Goal: Find specific page/section

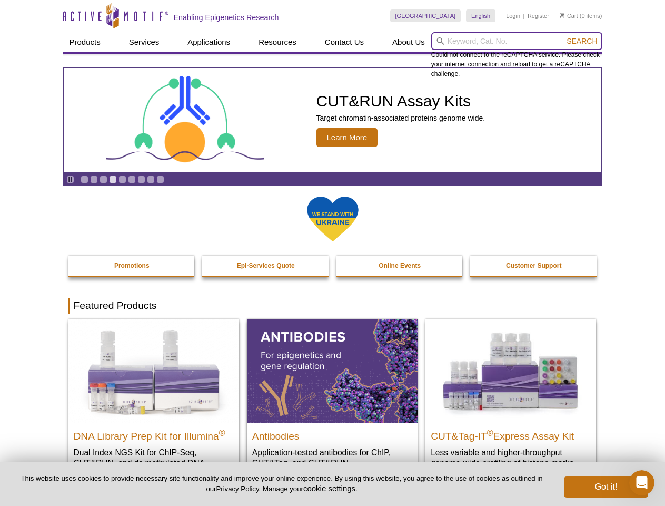
click at [517, 41] on input "search" at bounding box center [517, 41] width 171 height 18
click at [582, 41] on span "Search" at bounding box center [582, 41] width 31 height 8
click at [70, 179] on icon "Pause" at bounding box center [70, 179] width 7 height 7
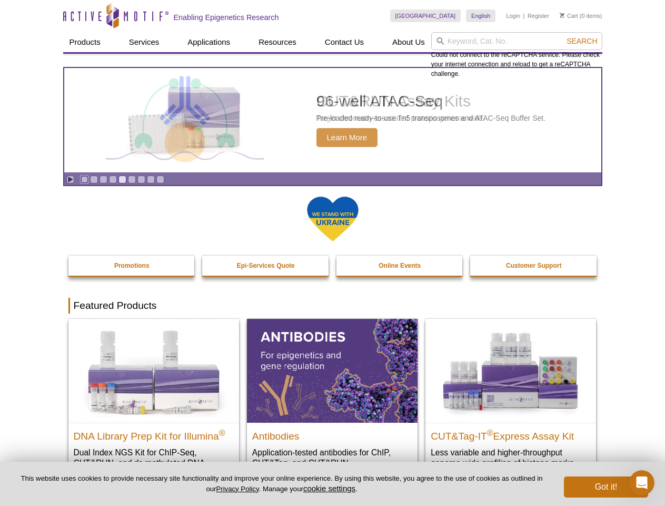
click at [84, 179] on link "Go to slide 1" at bounding box center [85, 179] width 8 height 8
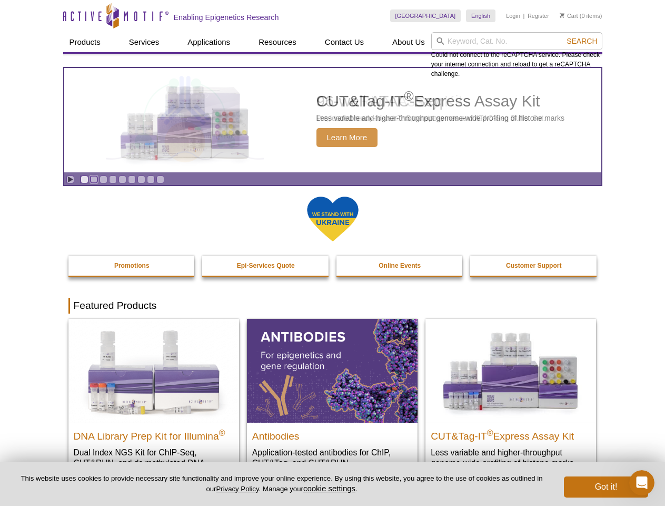
click at [94, 179] on link "Go to slide 2" at bounding box center [94, 179] width 8 height 8
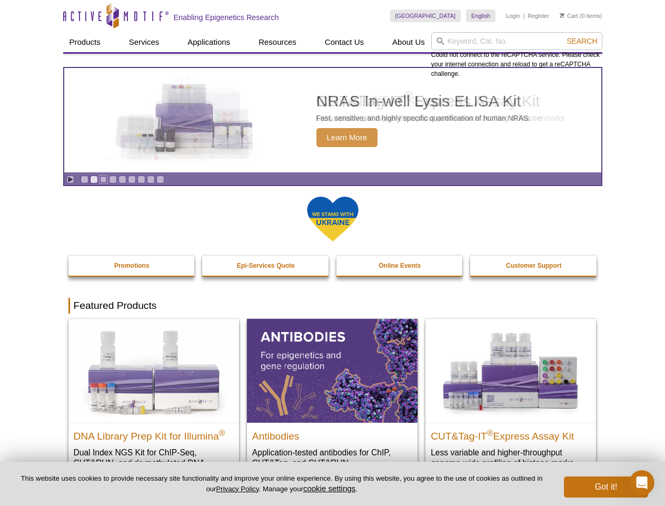
click at [103, 179] on link "Go to slide 3" at bounding box center [104, 179] width 8 height 8
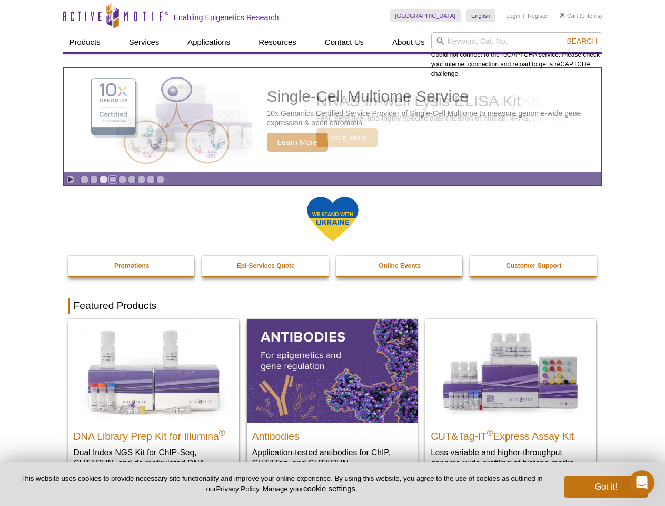
click at [113, 179] on link "Go to slide 4" at bounding box center [113, 179] width 8 height 8
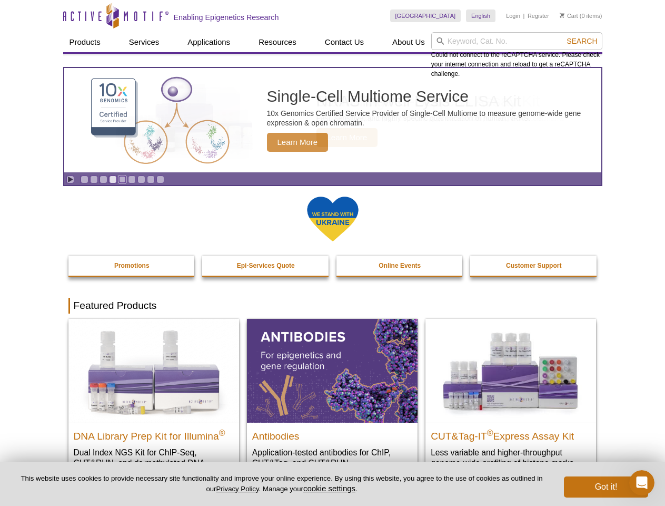
click at [122, 179] on link "Go to slide 5" at bounding box center [123, 179] width 8 height 8
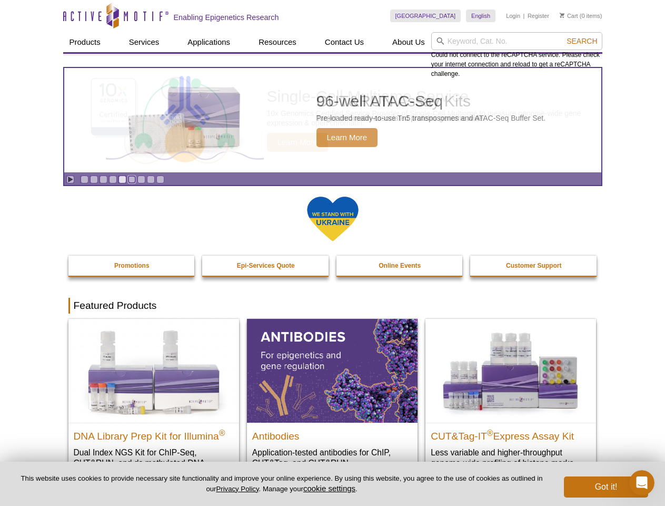
click at [132, 179] on link "Go to slide 6" at bounding box center [132, 179] width 8 height 8
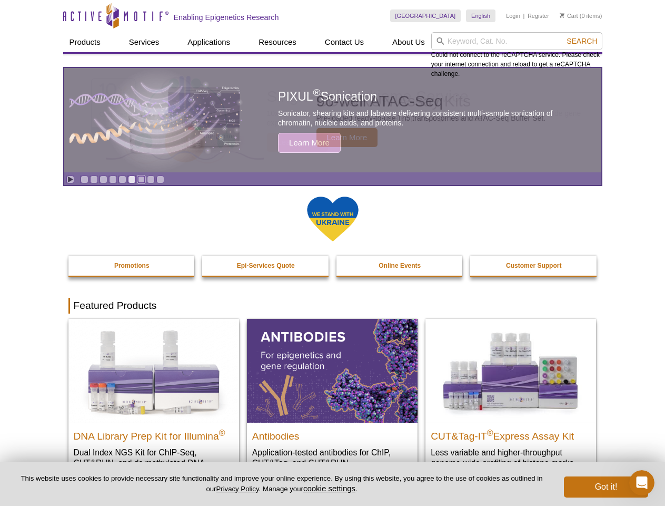
click at [141, 179] on link "Go to slide 7" at bounding box center [142, 179] width 8 height 8
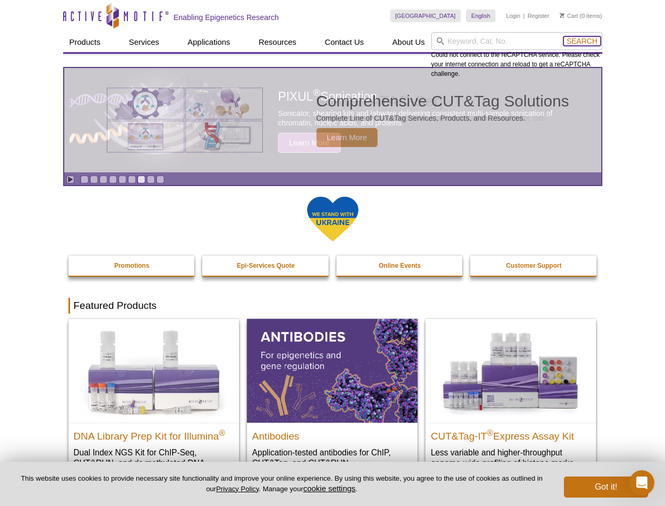
click at [582, 41] on span "Search" at bounding box center [582, 41] width 31 height 8
